Goal: Task Accomplishment & Management: Manage account settings

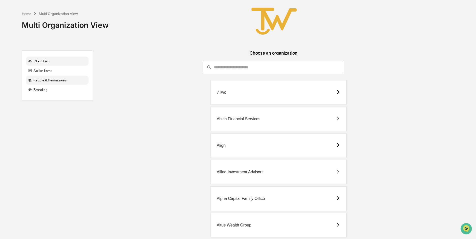
click at [42, 79] on div "People & Permissions" at bounding box center [57, 80] width 63 height 9
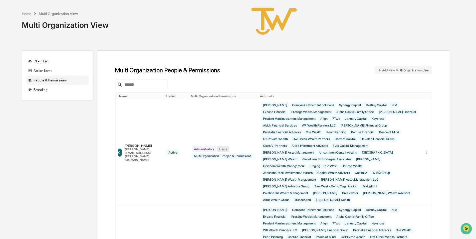
click at [156, 81] on div at bounding box center [141, 84] width 53 height 11
click at [126, 85] on input "text" at bounding box center [144, 84] width 43 height 7
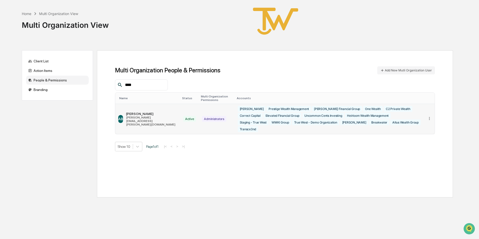
type input "****"
click at [430, 117] on icon at bounding box center [429, 118] width 1 height 3
click at [414, 123] on div "Edit Accounts" at bounding box center [409, 125] width 35 height 5
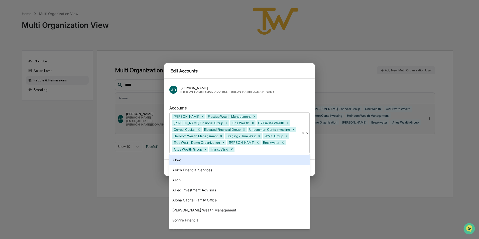
click at [243, 150] on div at bounding box center [266, 149] width 63 height 6
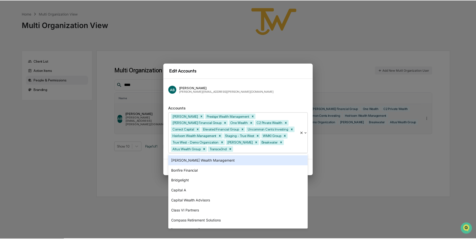
scroll to position [50, 0]
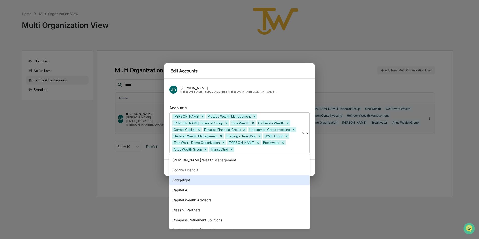
click at [192, 181] on div "Bridgelight" at bounding box center [239, 180] width 140 height 10
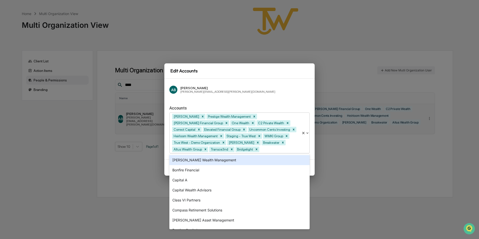
click at [243, 92] on div "AB [PERSON_NAME] [PERSON_NAME][EMAIL_ADDRESS][PERSON_NAME][DOMAIN_NAME]" at bounding box center [239, 90] width 140 height 12
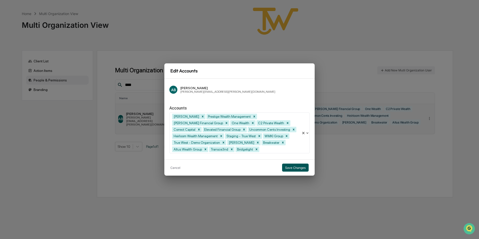
click at [302, 168] on button "Save Changes" at bounding box center [295, 168] width 27 height 8
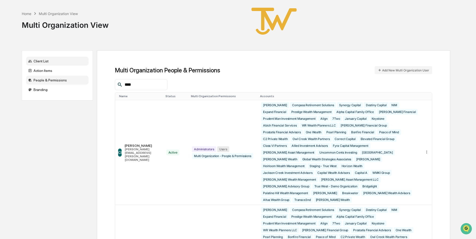
click at [39, 61] on div "Client List" at bounding box center [57, 61] width 63 height 9
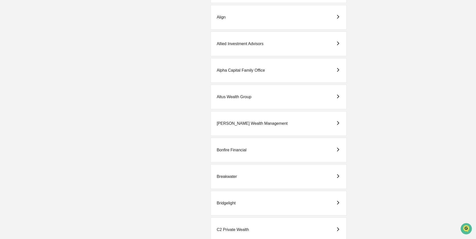
scroll to position [150, 0]
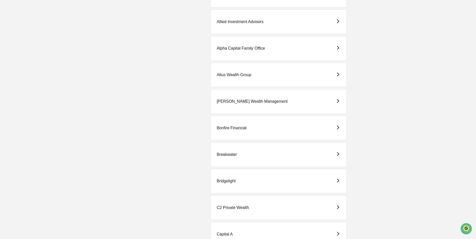
click at [226, 179] on div "Bridgelight" at bounding box center [226, 181] width 19 height 5
